Goal: Task Accomplishment & Management: Use online tool/utility

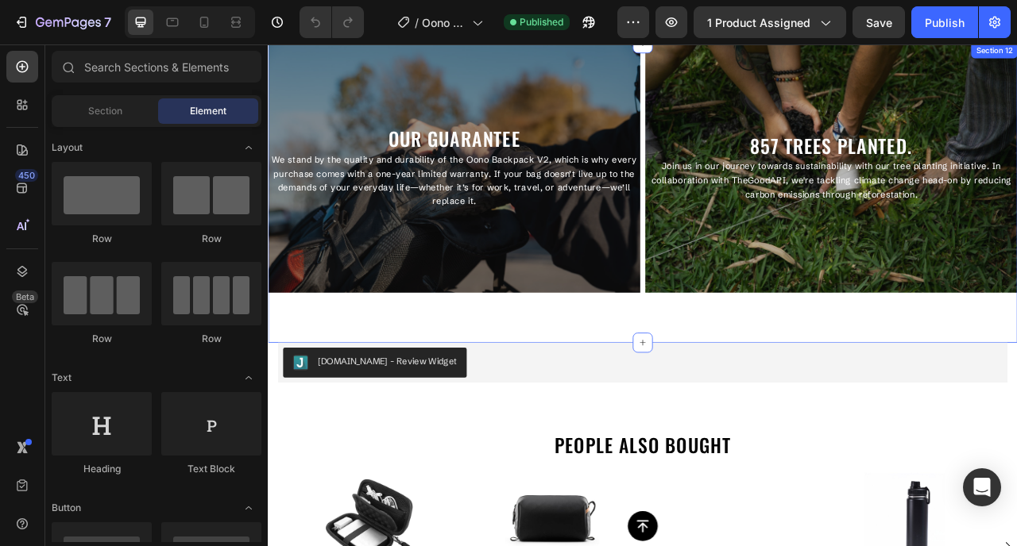
scroll to position [3970, 0]
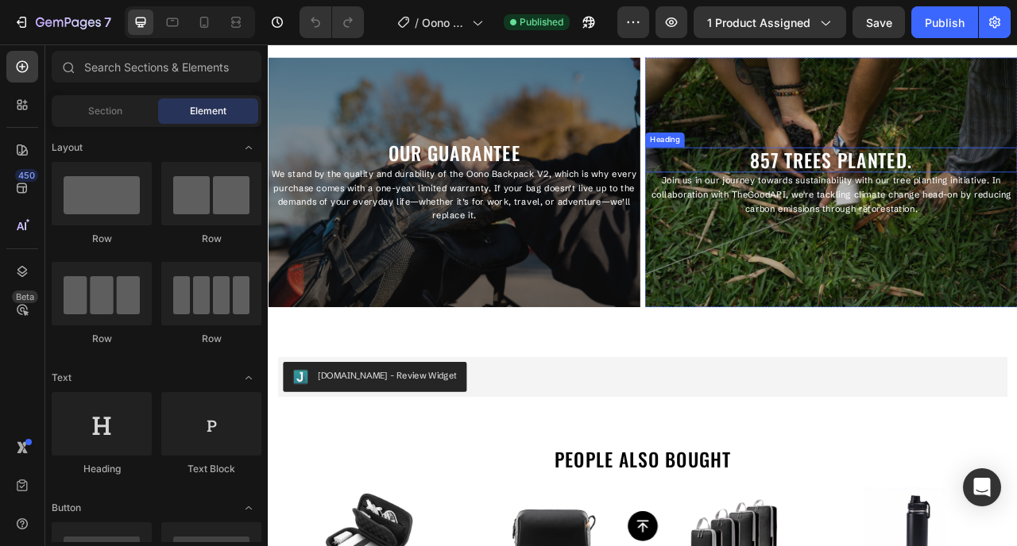
click at [889, 201] on h2 "857 TREES PLANTED." at bounding box center [983, 192] width 473 height 32
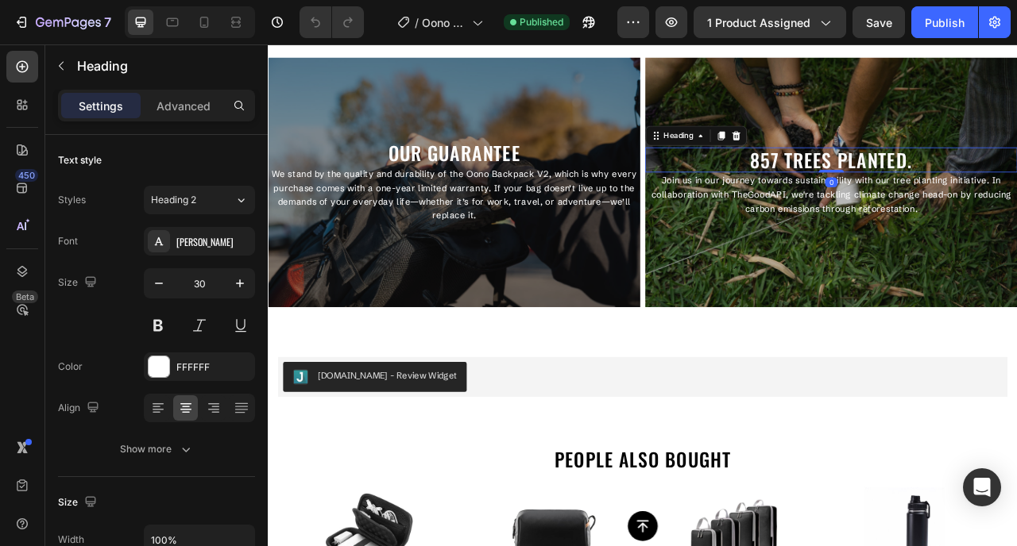
click at [889, 201] on h2 "857 TREES PLANTED." at bounding box center [983, 192] width 473 height 32
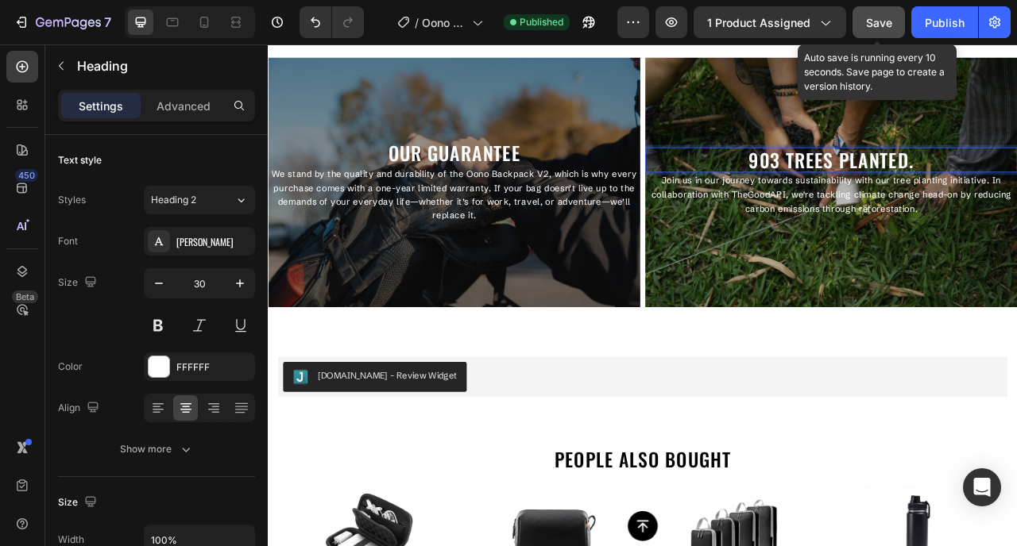
click at [875, 16] on span "Save" at bounding box center [879, 23] width 26 height 14
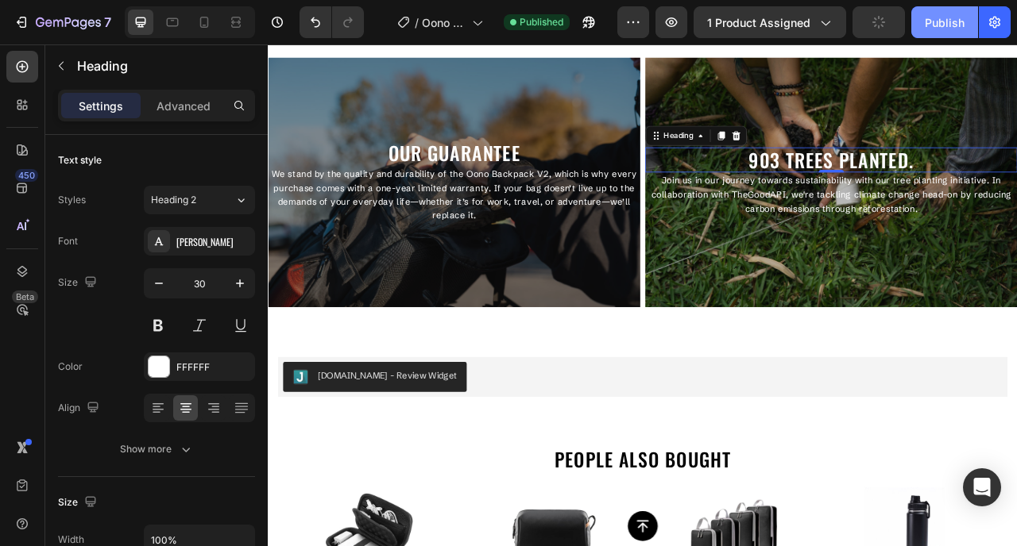
click at [940, 18] on div "Publish" at bounding box center [944, 22] width 40 height 17
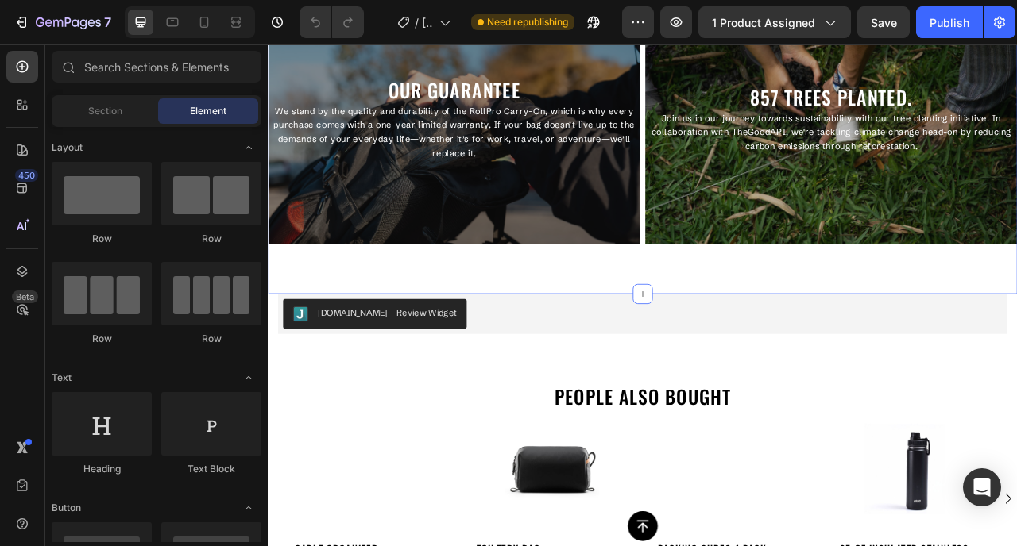
scroll to position [2798, 0]
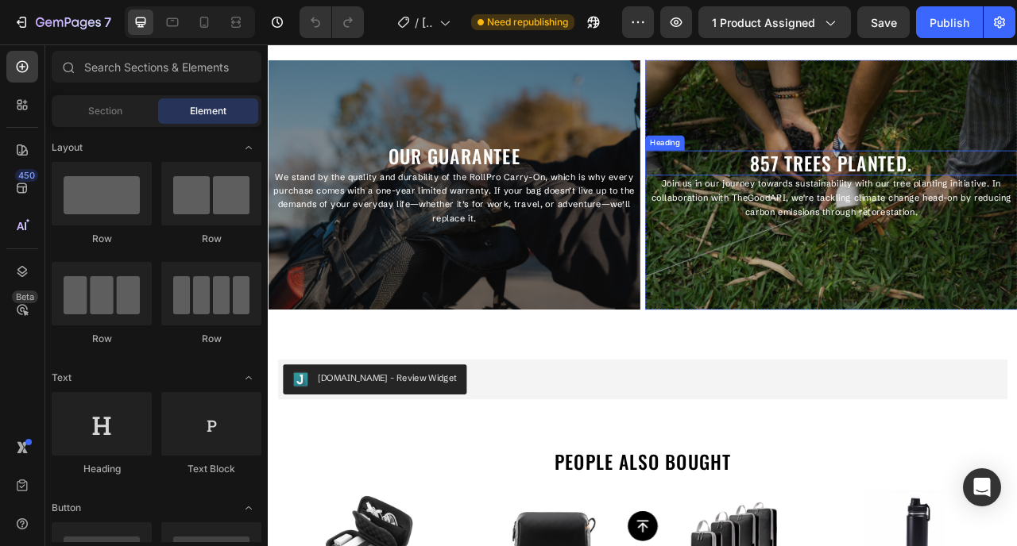
click at [897, 192] on h2 "857 TREES PLANTED." at bounding box center [983, 195] width 473 height 32
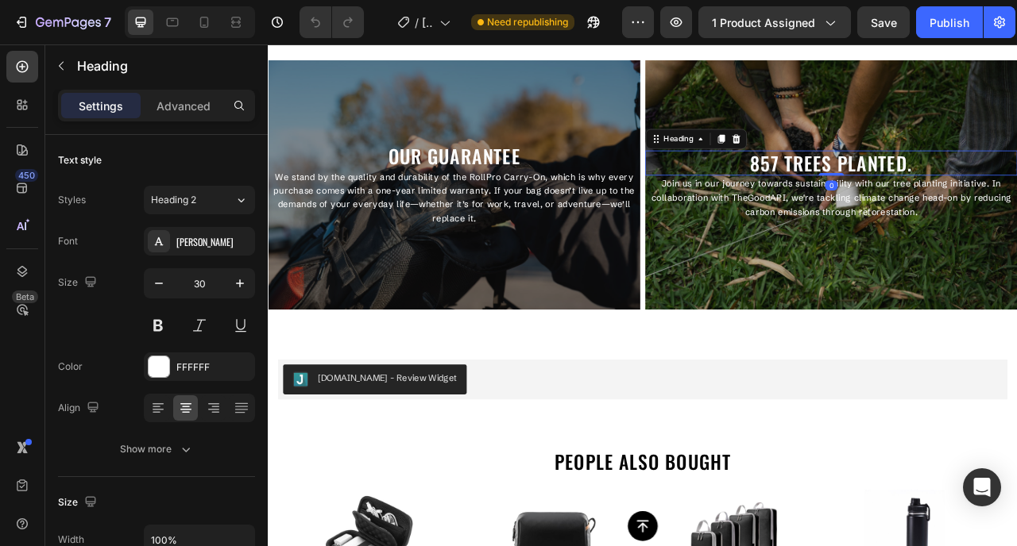
click at [897, 192] on h2 "857 TREES PLANTED." at bounding box center [983, 195] width 473 height 32
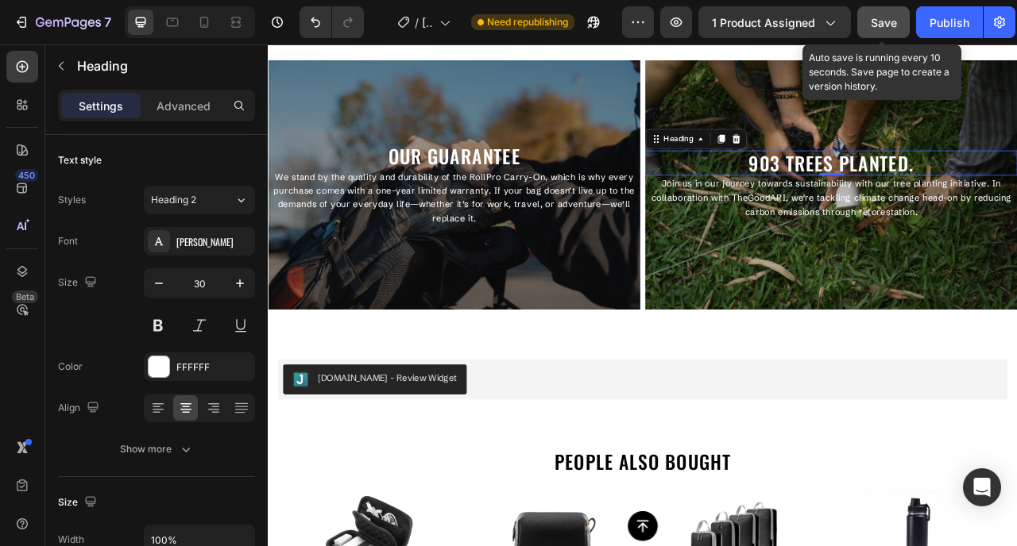
click at [884, 25] on span "Save" at bounding box center [883, 23] width 26 height 14
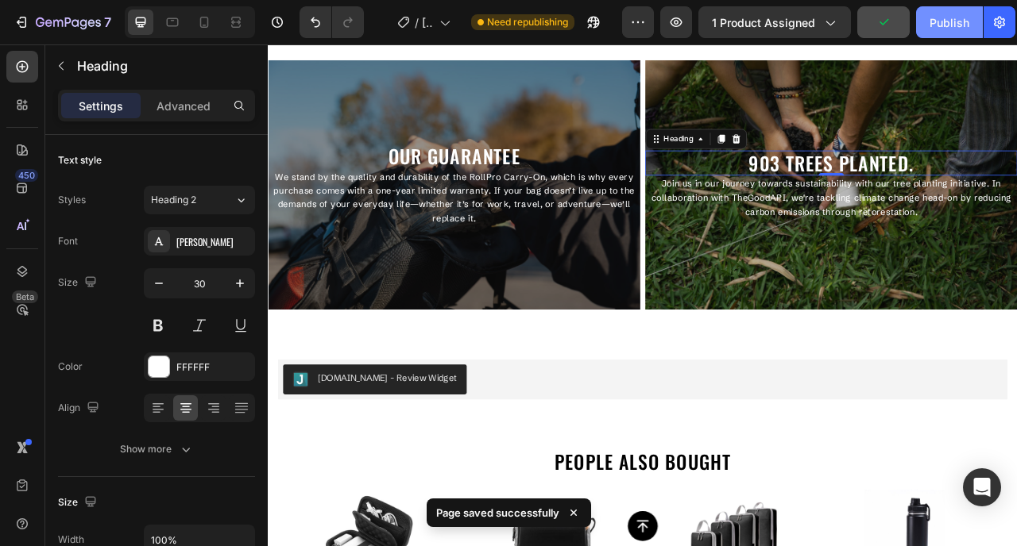
click at [938, 25] on div "Publish" at bounding box center [949, 22] width 40 height 17
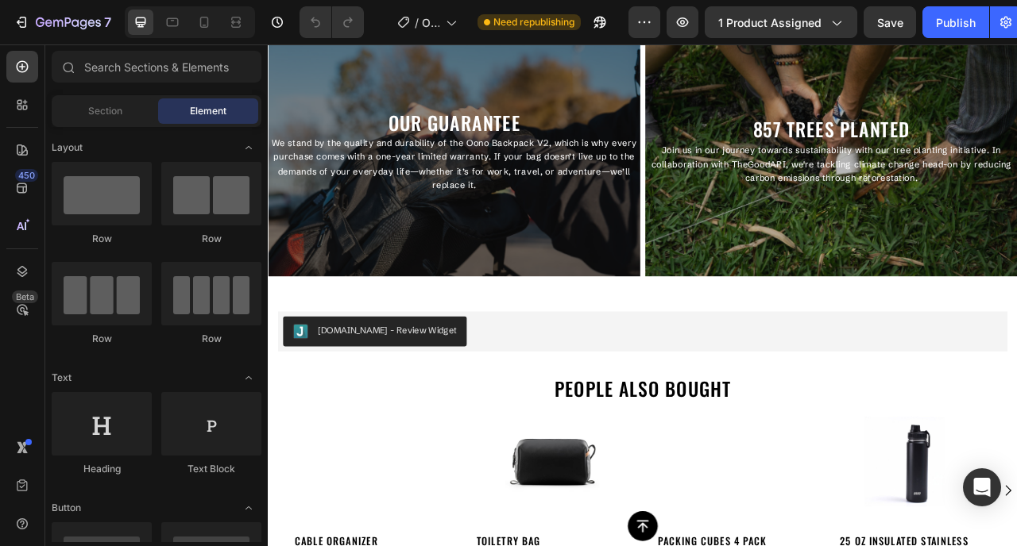
scroll to position [3674, 0]
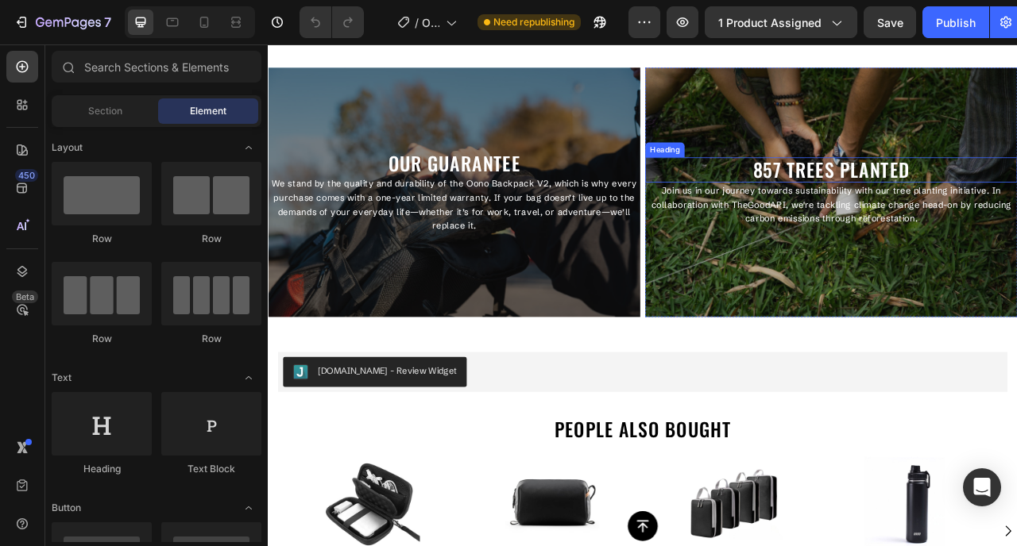
click at [909, 201] on h2 "857 TREES PLANTED" at bounding box center [983, 204] width 473 height 32
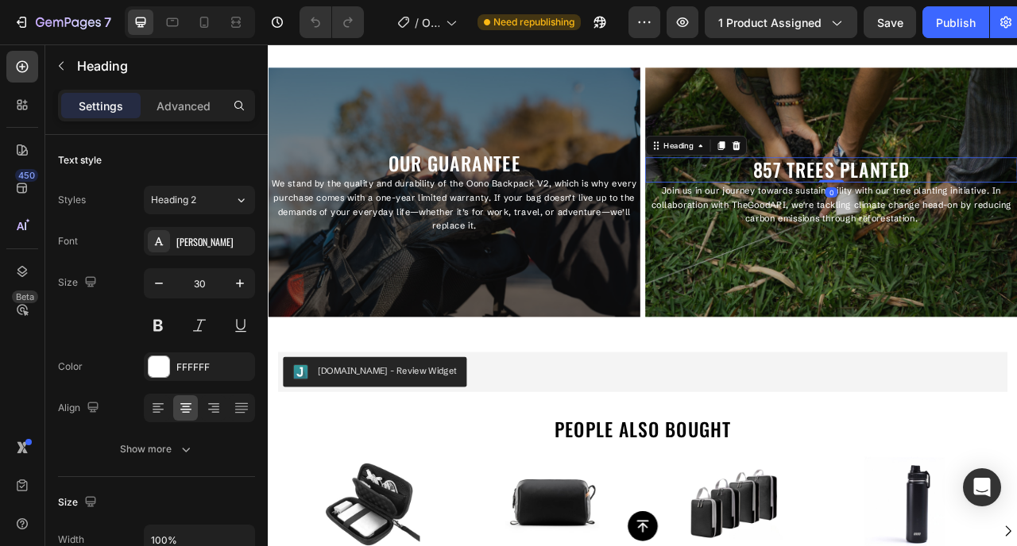
click at [909, 201] on h2 "857 TREES PLANTED" at bounding box center [983, 204] width 473 height 32
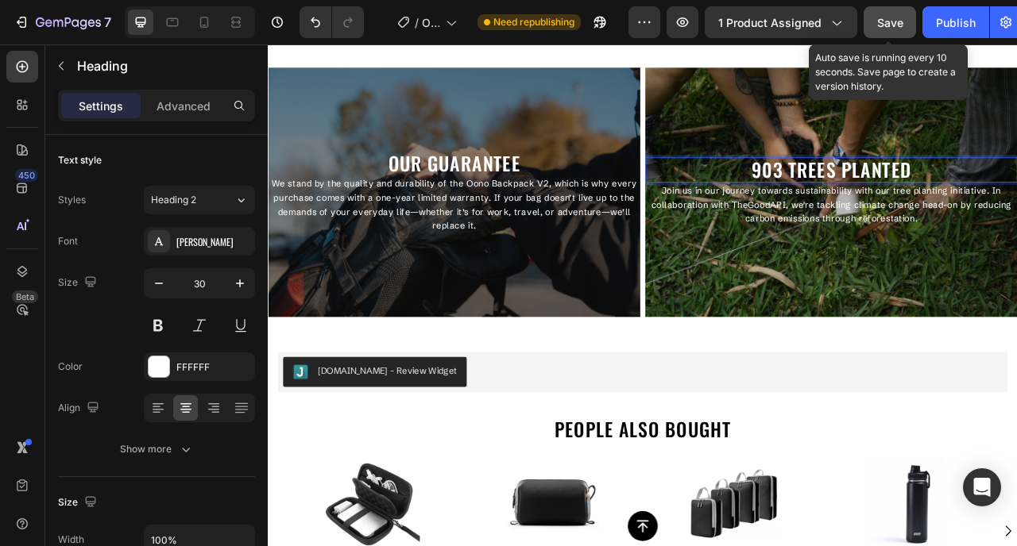
click at [891, 27] on span "Save" at bounding box center [890, 23] width 26 height 14
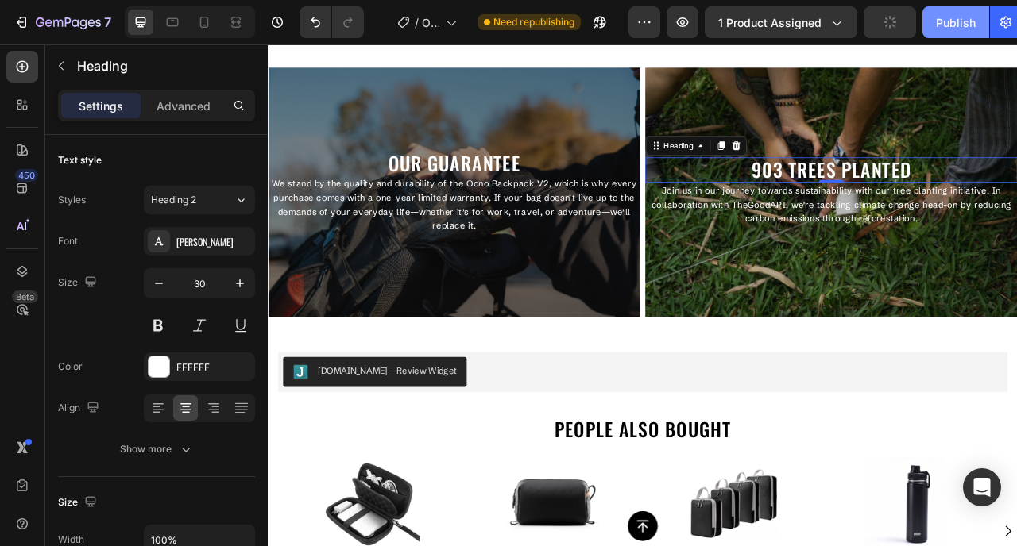
click at [931, 23] on button "Publish" at bounding box center [955, 22] width 67 height 32
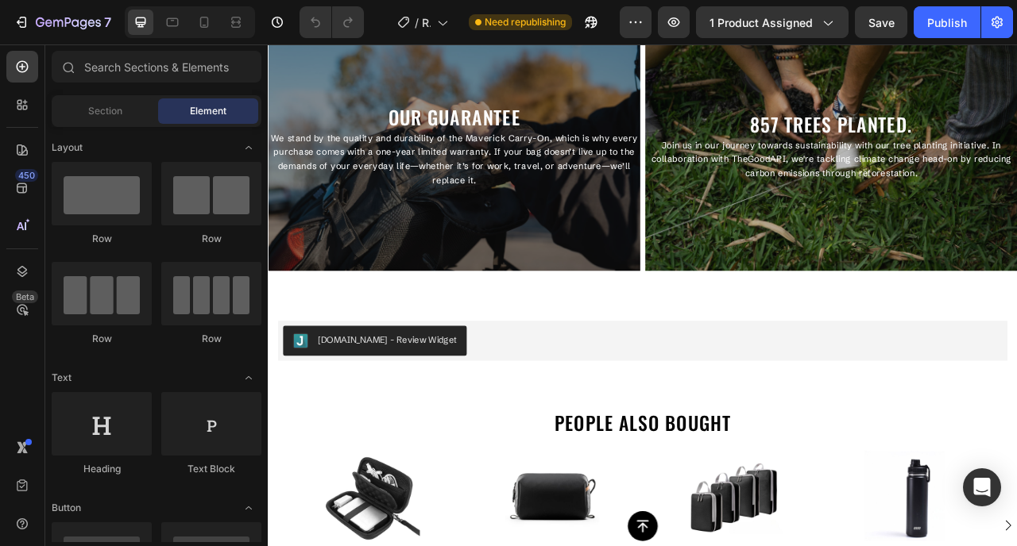
scroll to position [2530, 0]
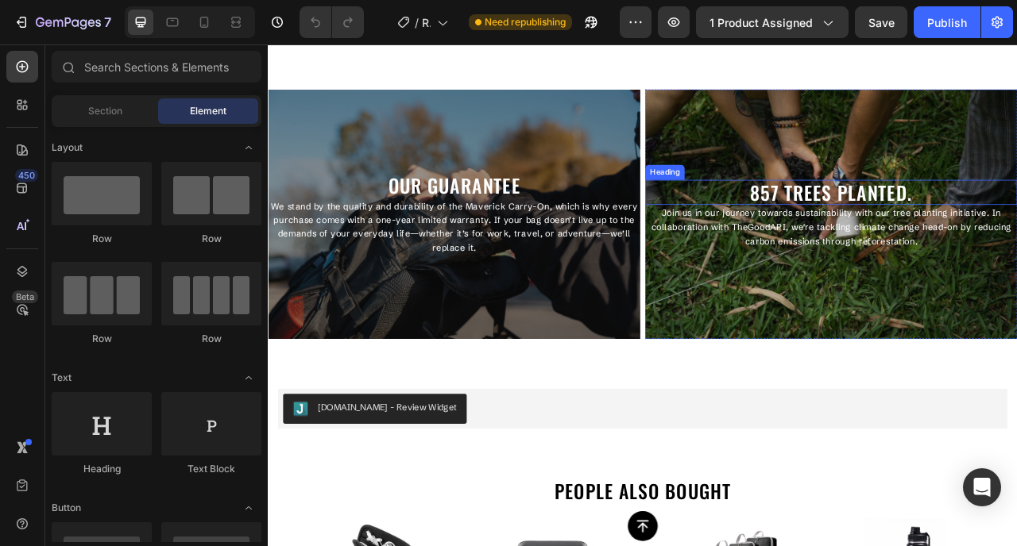
click at [886, 223] on h2 "857 TREES PLANTED." at bounding box center [983, 233] width 473 height 32
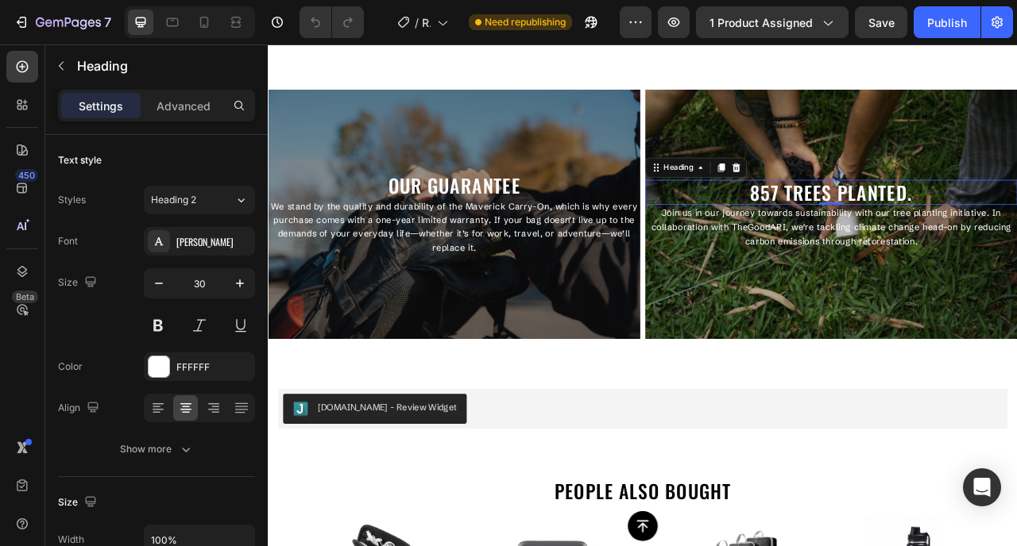
click at [886, 223] on h2 "857 TREES PLANTED." at bounding box center [983, 233] width 473 height 32
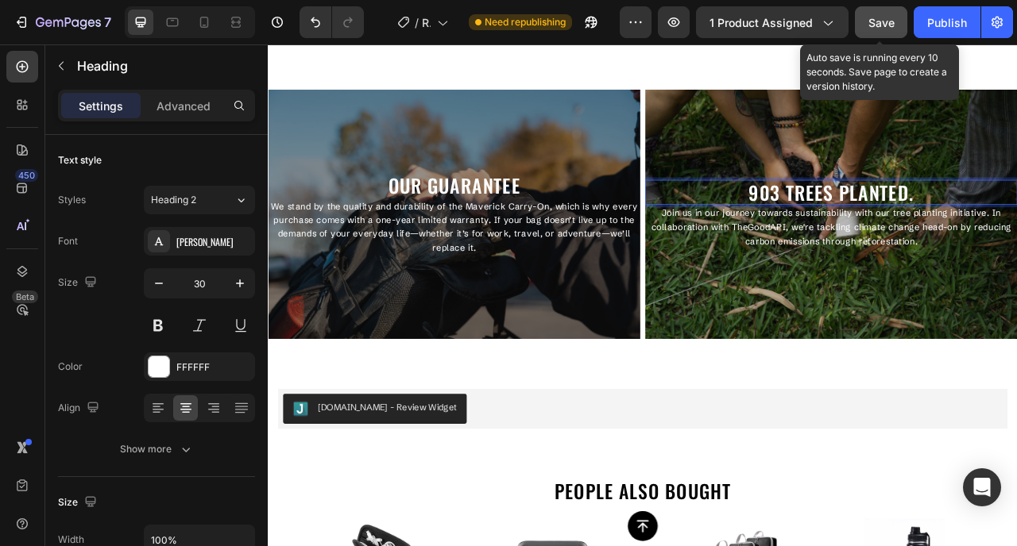
click at [886, 25] on span "Save" at bounding box center [881, 23] width 26 height 14
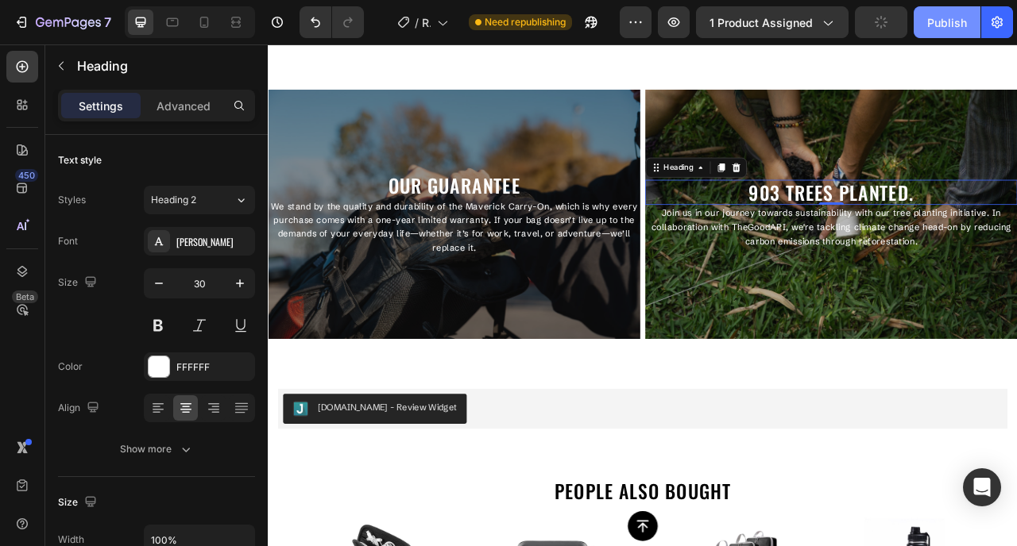
click at [963, 25] on div "Publish" at bounding box center [947, 22] width 40 height 17
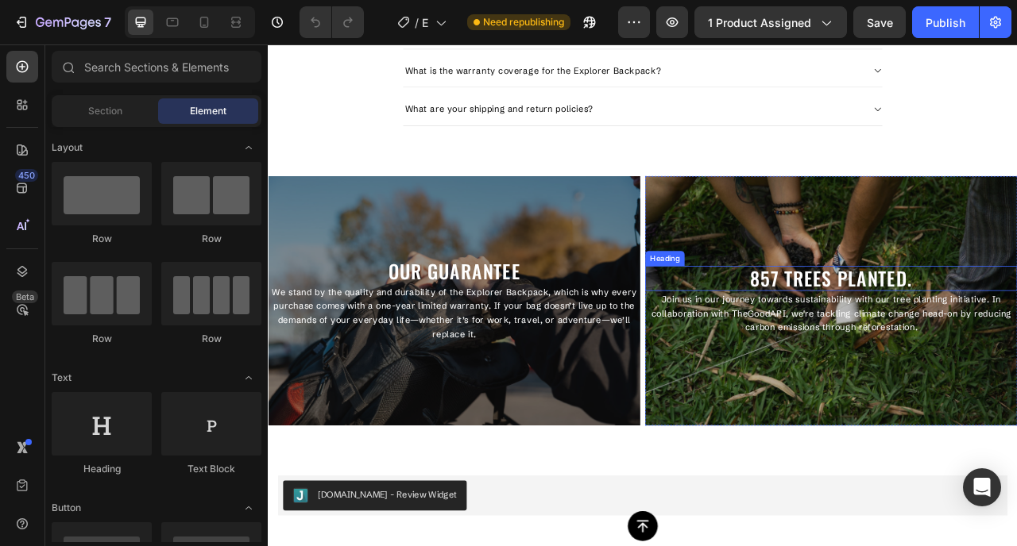
scroll to position [2367, 0]
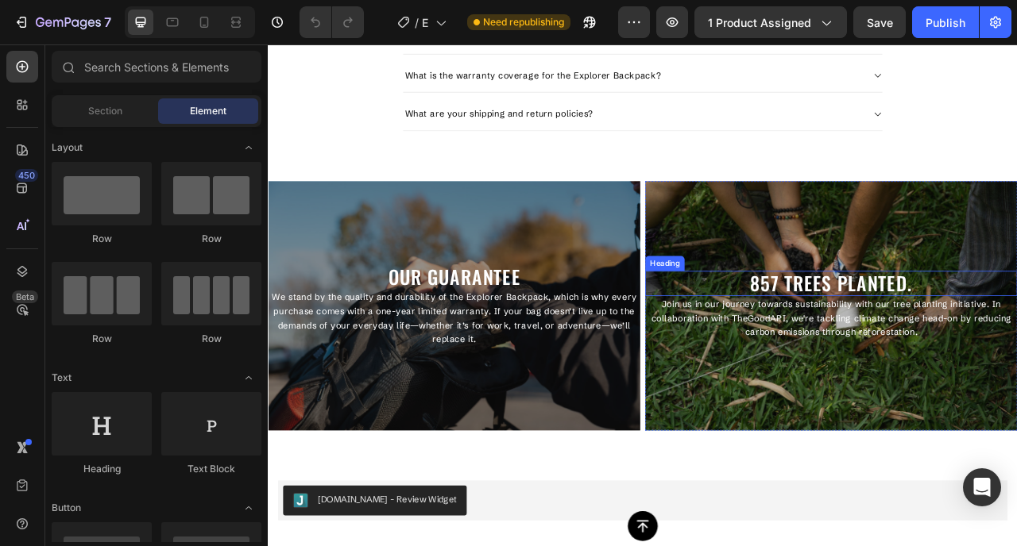
click at [897, 353] on h2 "857 TREES PLANTED." at bounding box center [983, 349] width 473 height 32
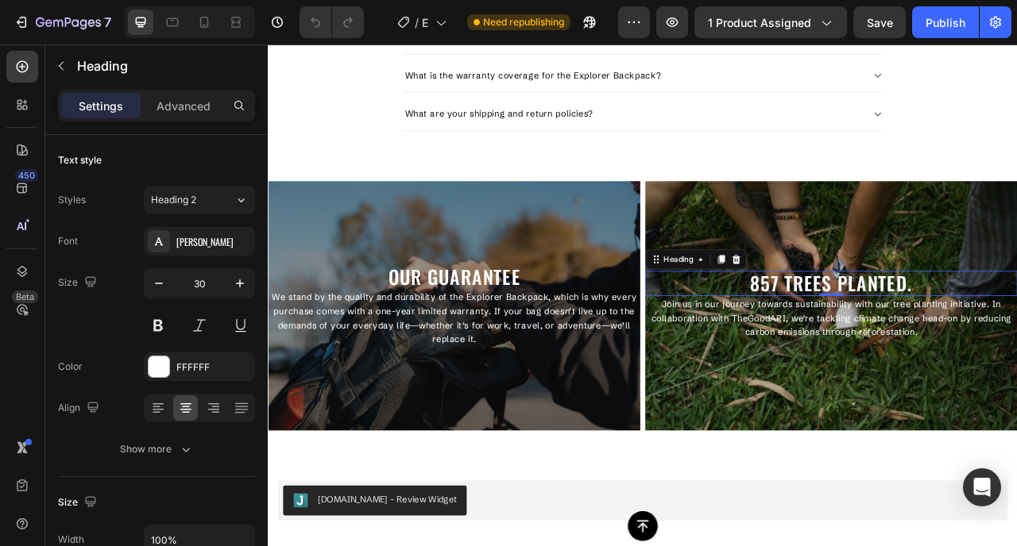
click at [897, 353] on h2 "857 TREES PLANTED." at bounding box center [983, 349] width 473 height 32
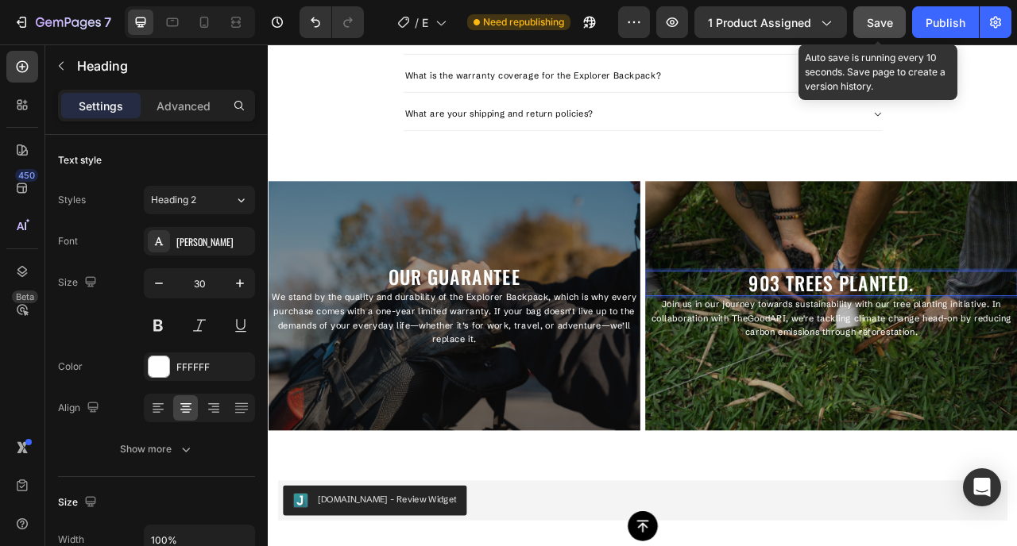
click at [882, 25] on span "Save" at bounding box center [879, 23] width 26 height 14
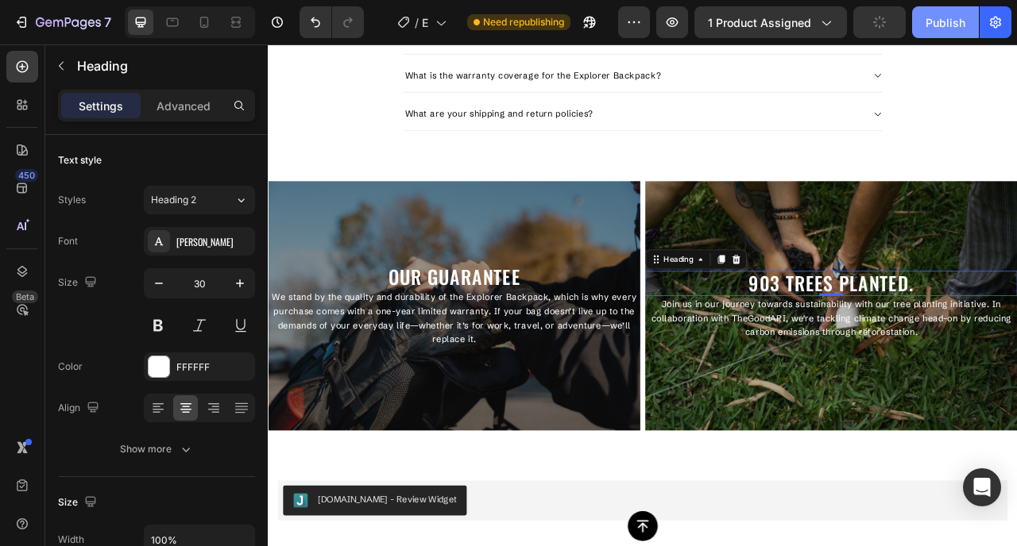
click at [940, 23] on div "Publish" at bounding box center [945, 22] width 40 height 17
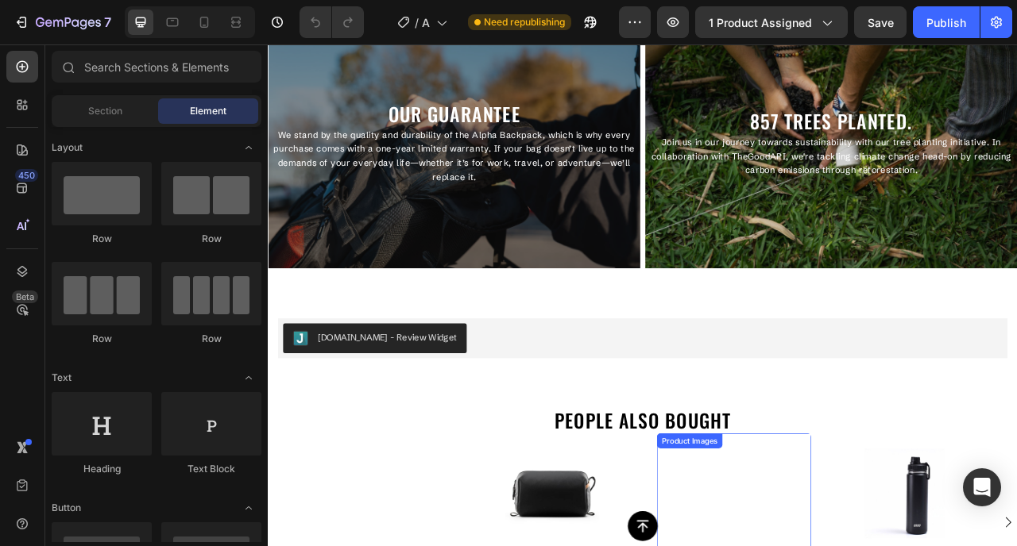
scroll to position [2475, 0]
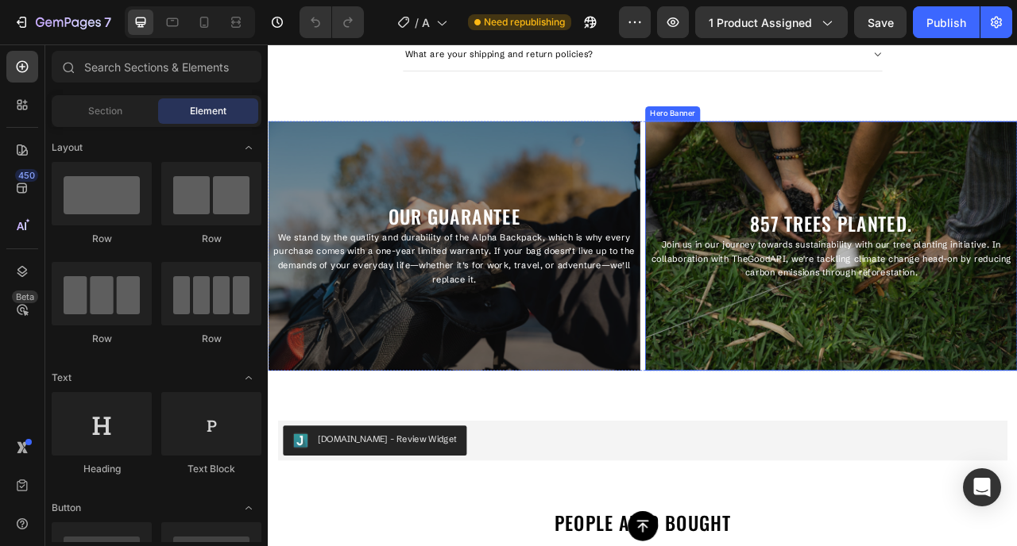
click at [905, 268] on h2 "857 TREES PLANTED." at bounding box center [983, 273] width 473 height 32
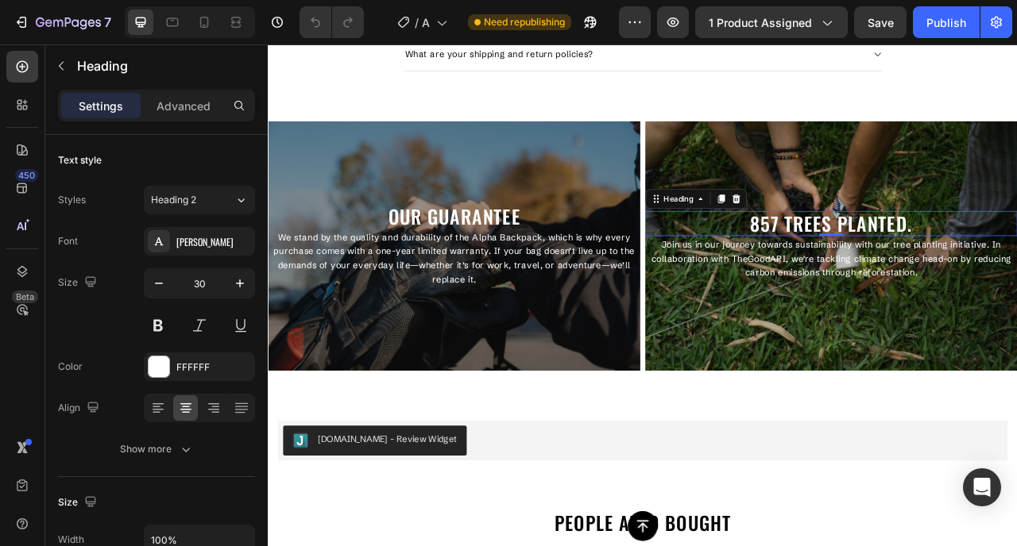
click at [905, 268] on h2 "857 TREES PLANTED." at bounding box center [983, 273] width 473 height 32
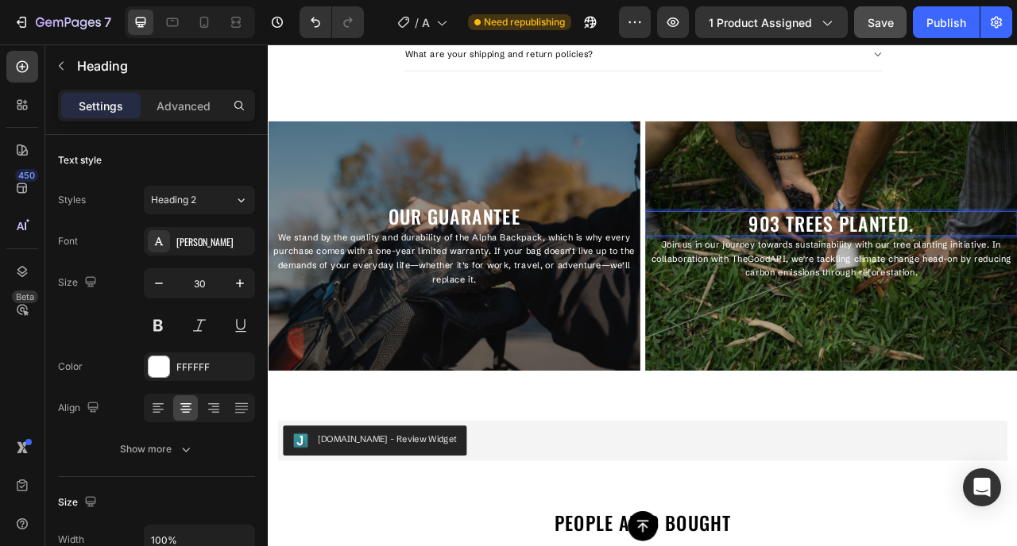
click at [877, 17] on span "Save" at bounding box center [880, 23] width 26 height 14
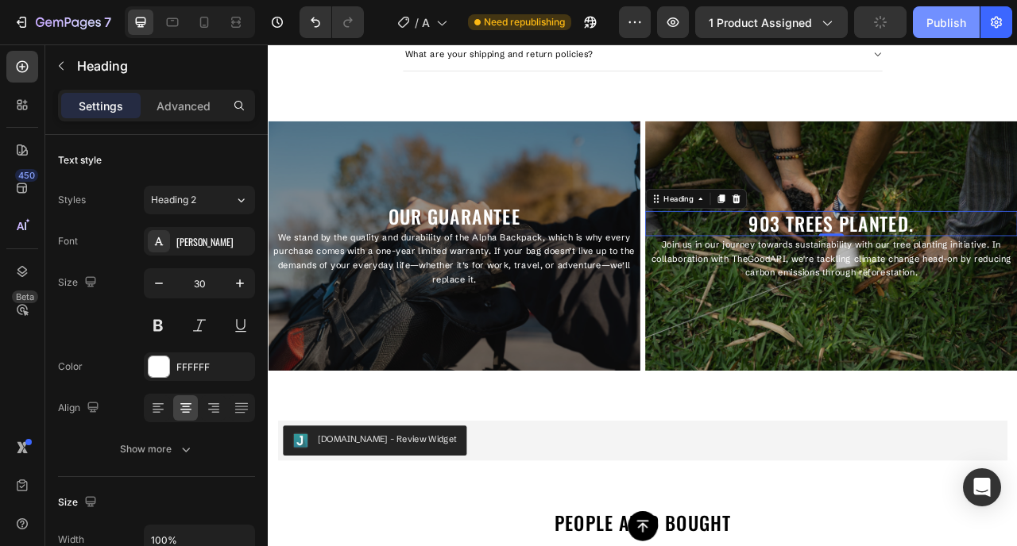
click at [932, 21] on div "Publish" at bounding box center [946, 22] width 40 height 17
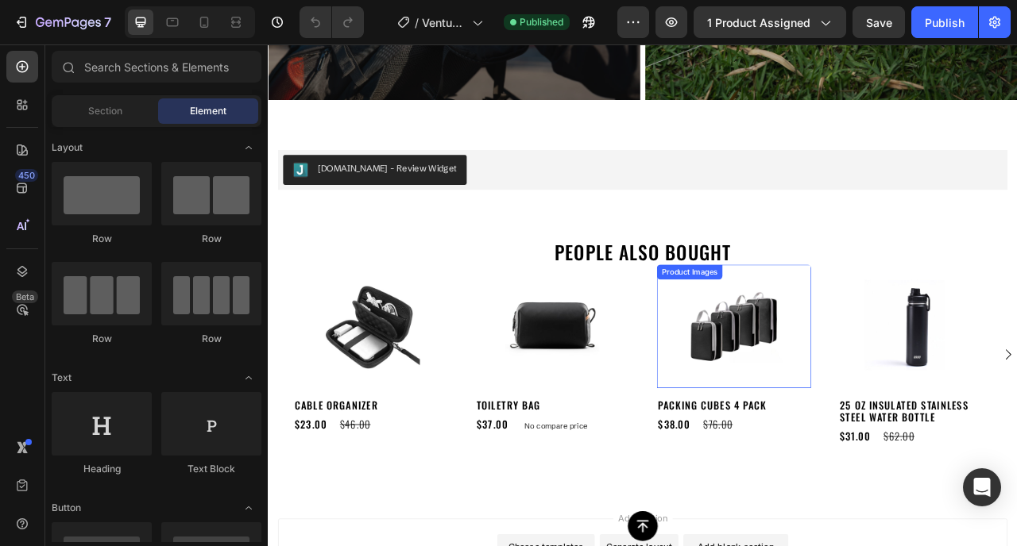
scroll to position [2248, 0]
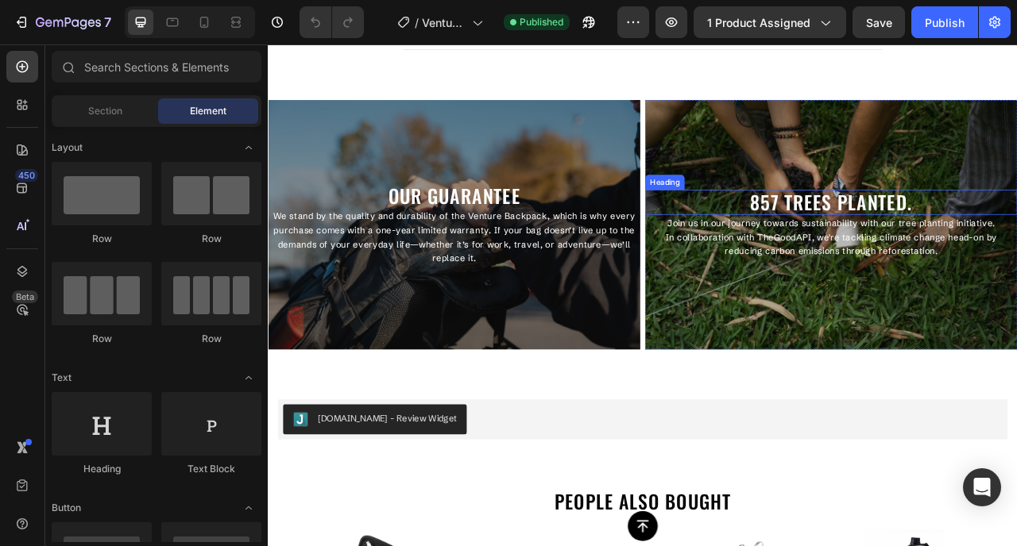
click at [902, 246] on h2 "857 TREES PLANTED." at bounding box center [983, 246] width 473 height 32
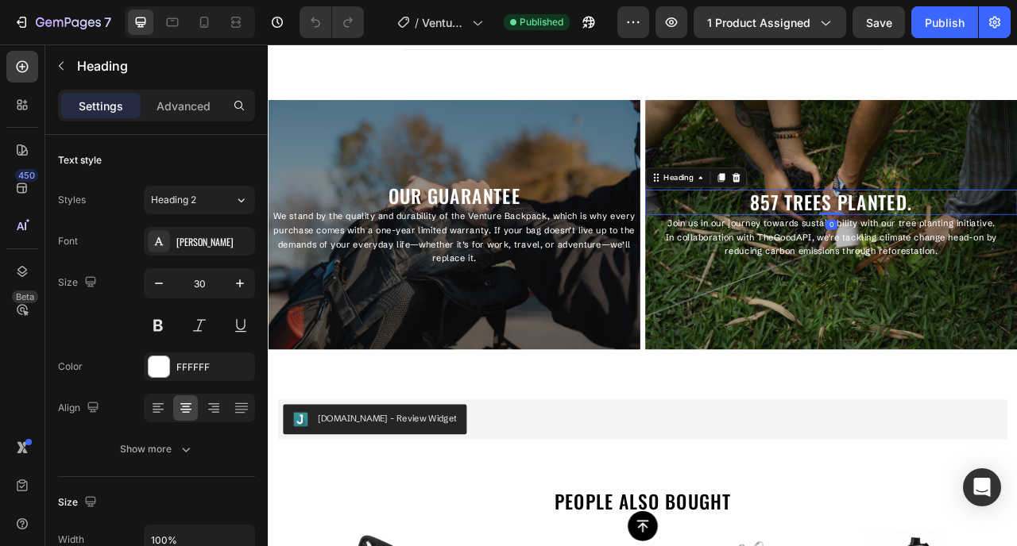
click at [902, 246] on h2 "857 TREES PLANTED." at bounding box center [983, 246] width 473 height 32
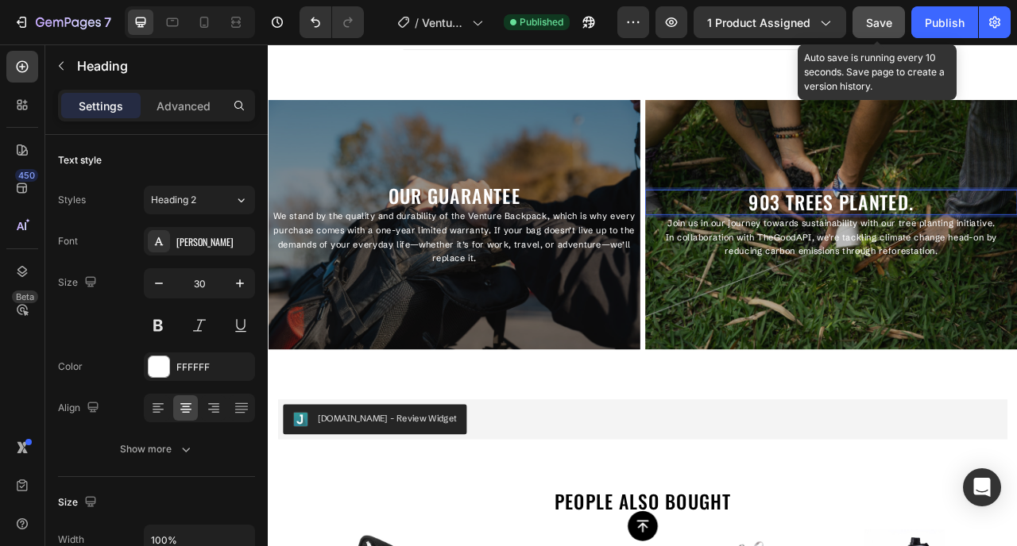
click at [867, 31] on button "Save" at bounding box center [878, 22] width 52 height 32
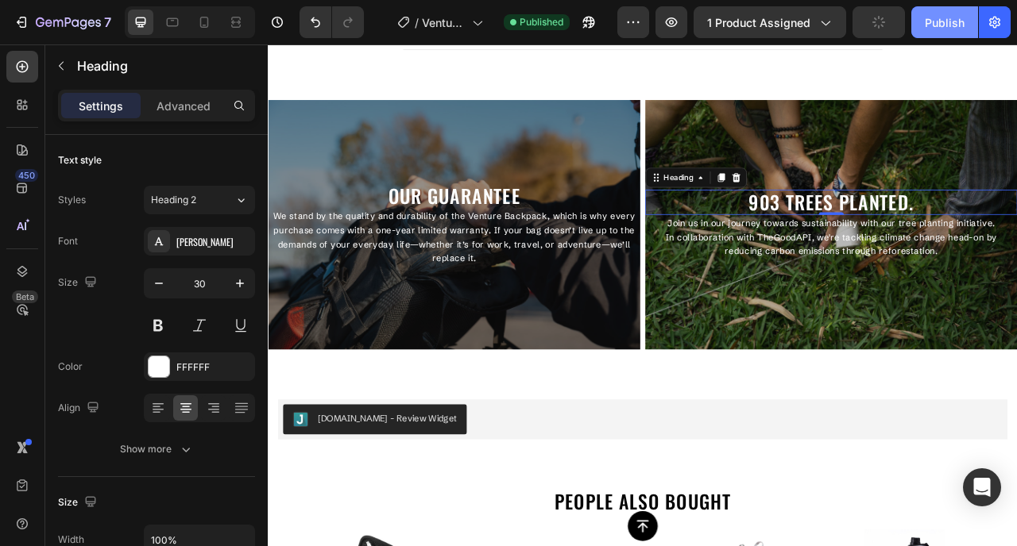
click at [933, 31] on button "Publish" at bounding box center [944, 22] width 67 height 32
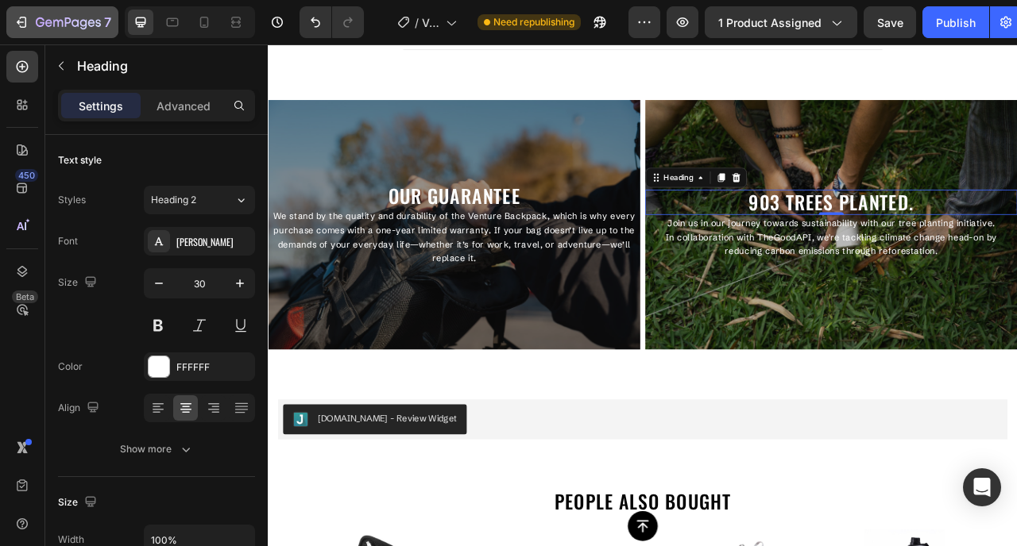
click at [29, 29] on icon "button" at bounding box center [22, 22] width 16 height 16
